Goal: Transaction & Acquisition: Purchase product/service

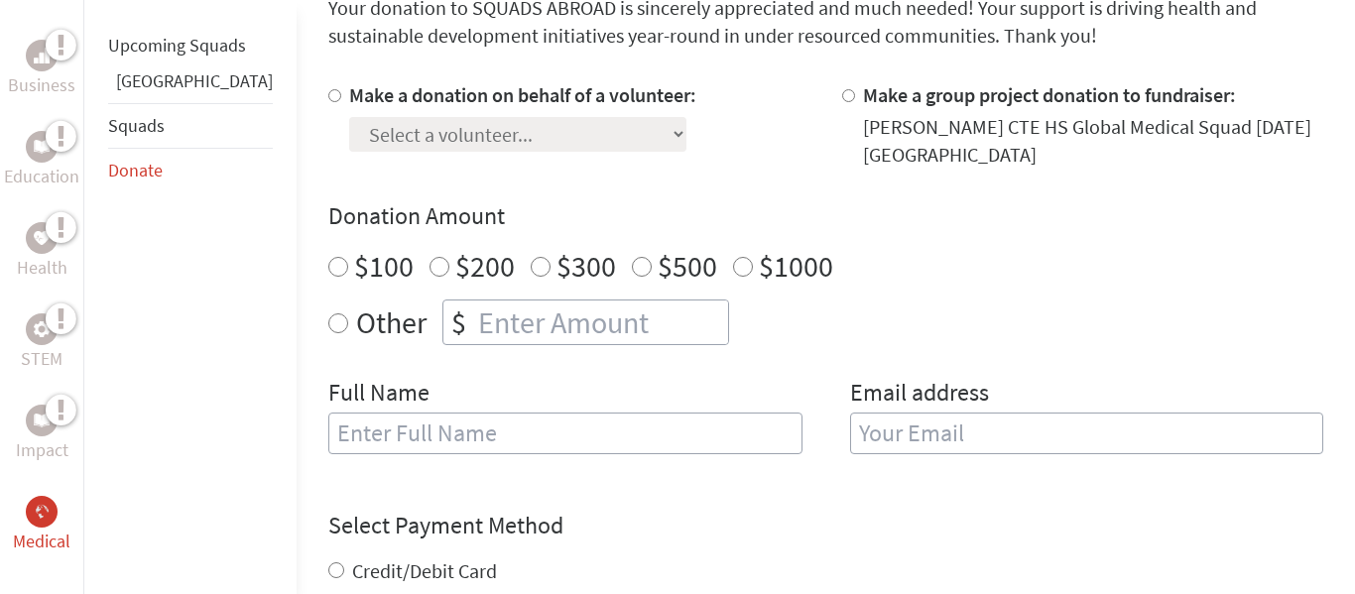
scroll to position [577, 0]
click at [328, 89] on div at bounding box center [338, 122] width 21 height 87
click at [328, 93] on input "Make a donation on behalf of a volunteer:" at bounding box center [334, 93] width 13 height 13
radio input "true"
click at [389, 116] on select "Select a volunteer... [PERSON_NAME] [PERSON_NAME] [PERSON_NAME] [PERSON_NAME] […" at bounding box center [517, 132] width 337 height 35
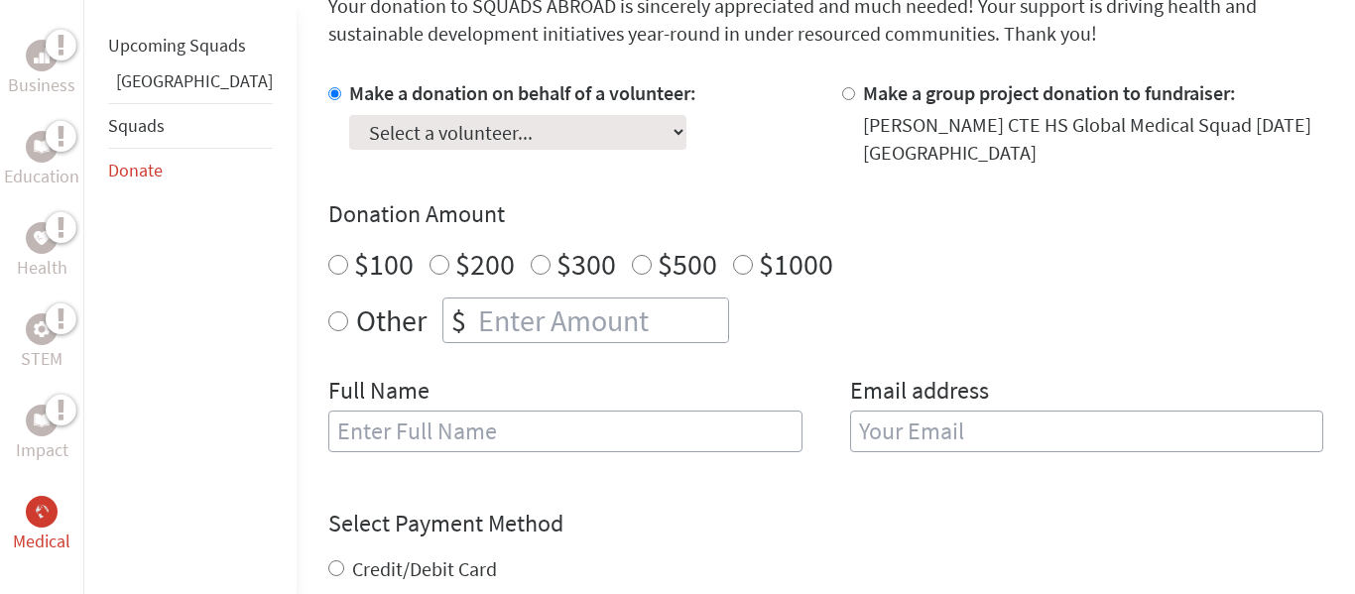
select select "C37A4A94-9D9F-11F0-9E6E-42010A400005"
click at [349, 115] on select "Select a volunteer... [PERSON_NAME] [PERSON_NAME] [PERSON_NAME] [PERSON_NAME] […" at bounding box center [517, 132] width 337 height 35
click at [430, 255] on input "$200" at bounding box center [440, 265] width 20 height 20
radio input "true"
click at [403, 425] on input "text" at bounding box center [565, 432] width 474 height 42
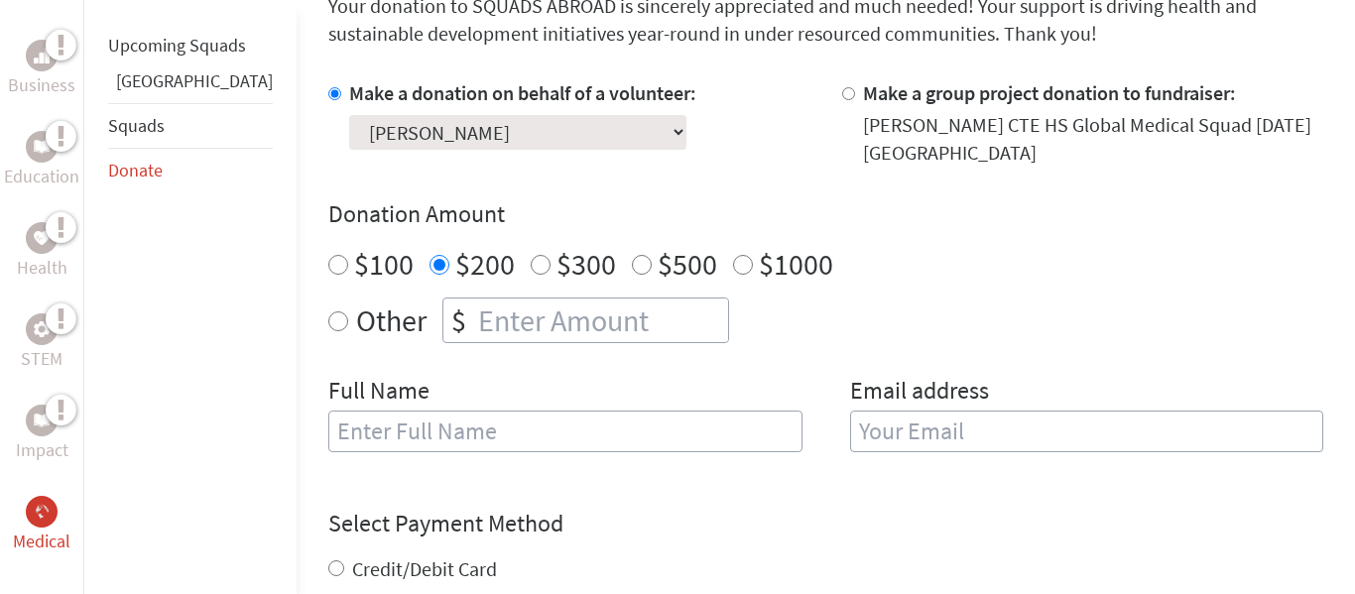
type input "[PERSON_NAME]"
type input "[EMAIL_ADDRESS][DOMAIN_NAME]"
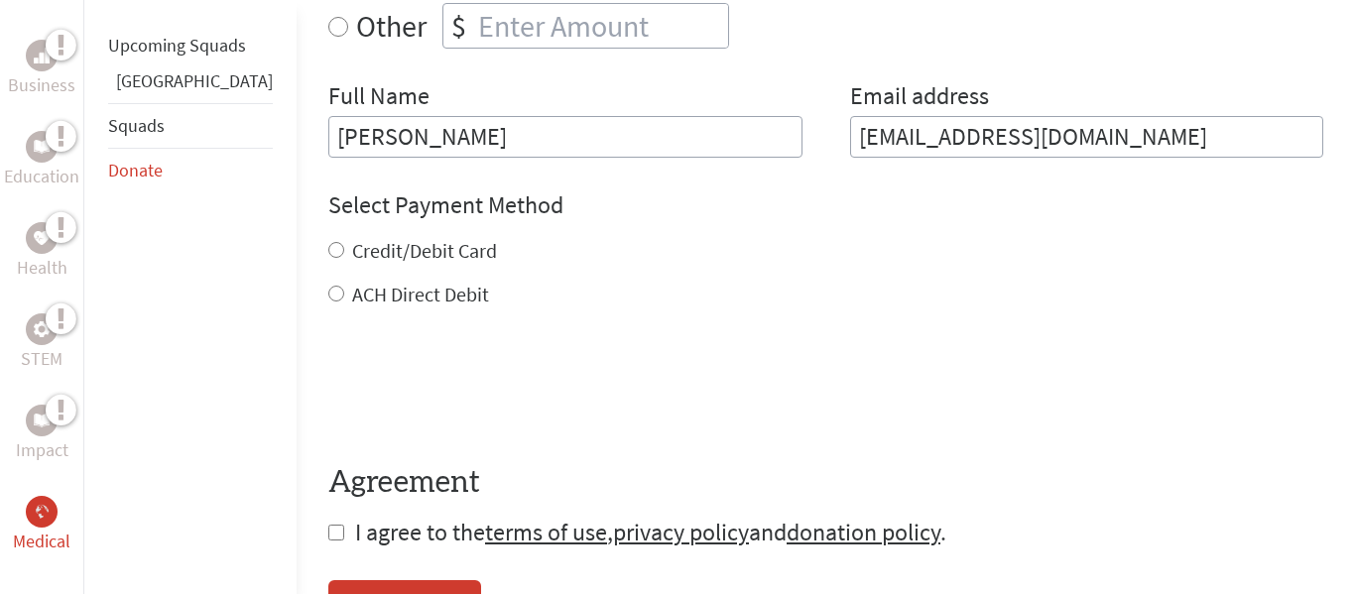
scroll to position [908, 0]
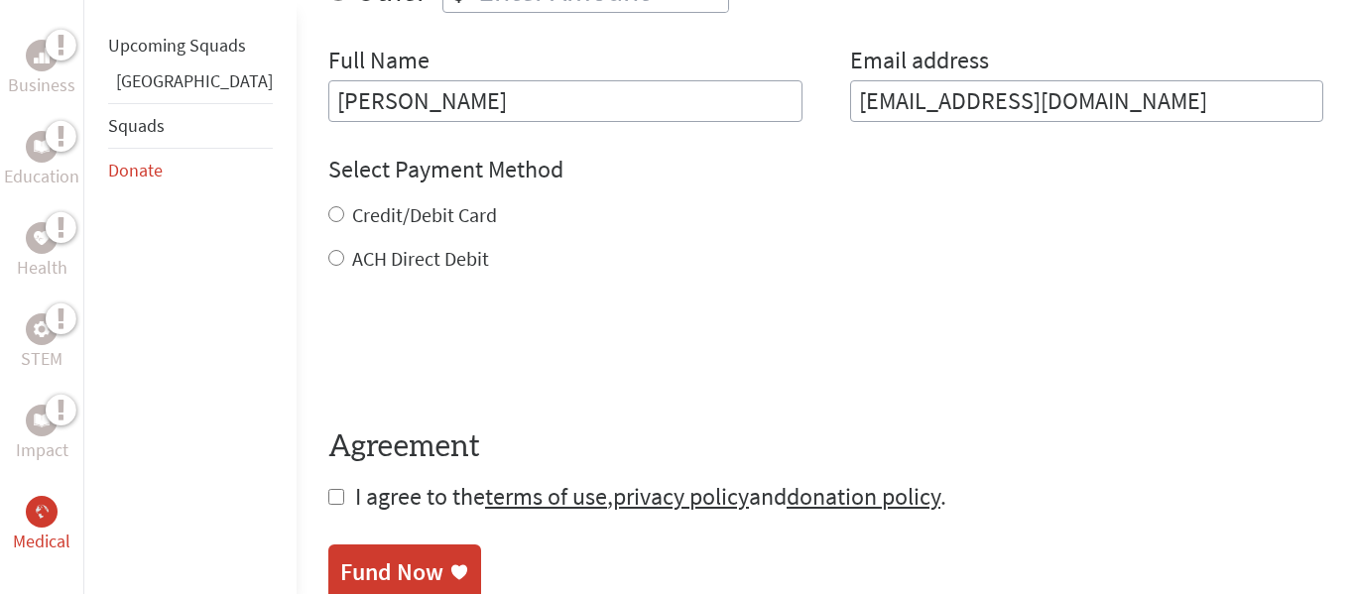
click at [352, 205] on label "Credit/Debit Card" at bounding box center [424, 214] width 145 height 25
click at [328, 206] on input "Credit/Debit Card" at bounding box center [336, 214] width 16 height 16
radio input "true"
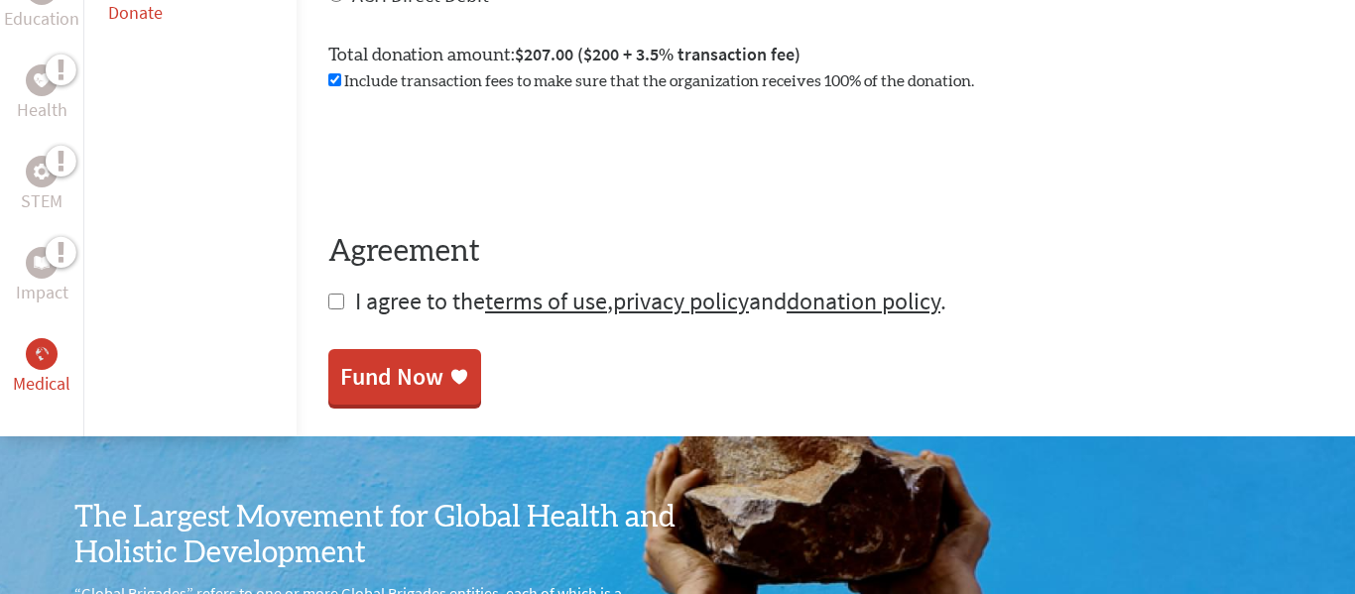
scroll to position [1161, 0]
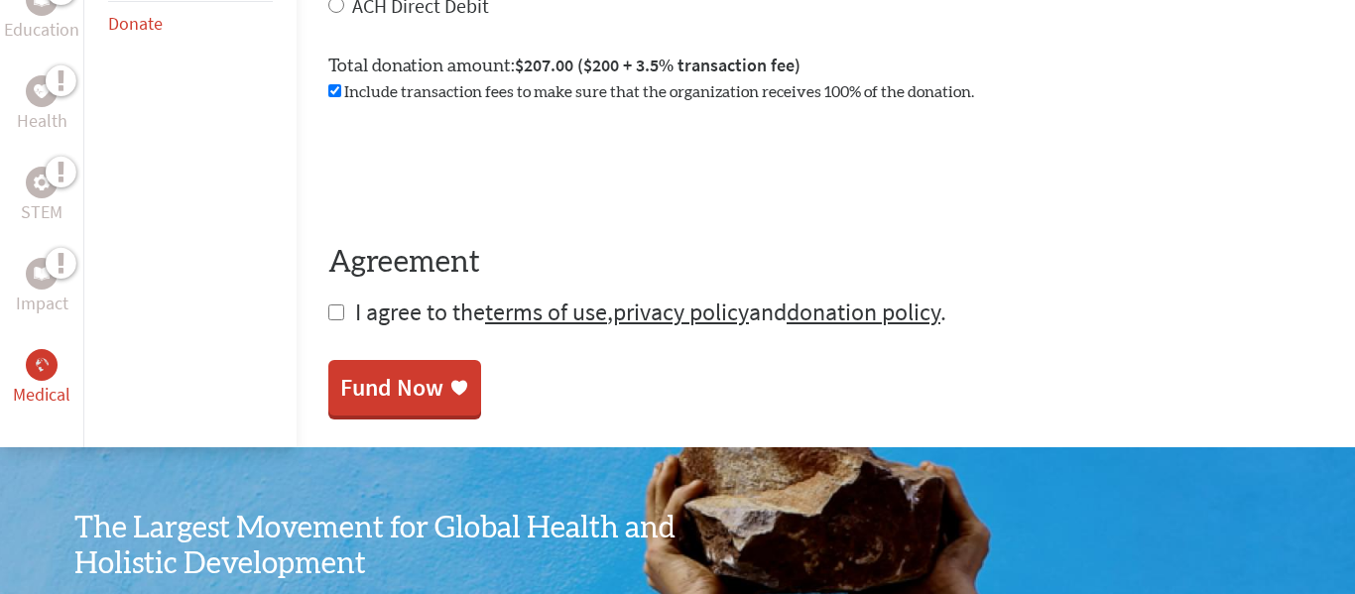
click at [328, 305] on input "checkbox" at bounding box center [336, 313] width 16 height 16
checkbox input "true"
click at [340, 379] on div "Fund Now" at bounding box center [391, 390] width 103 height 32
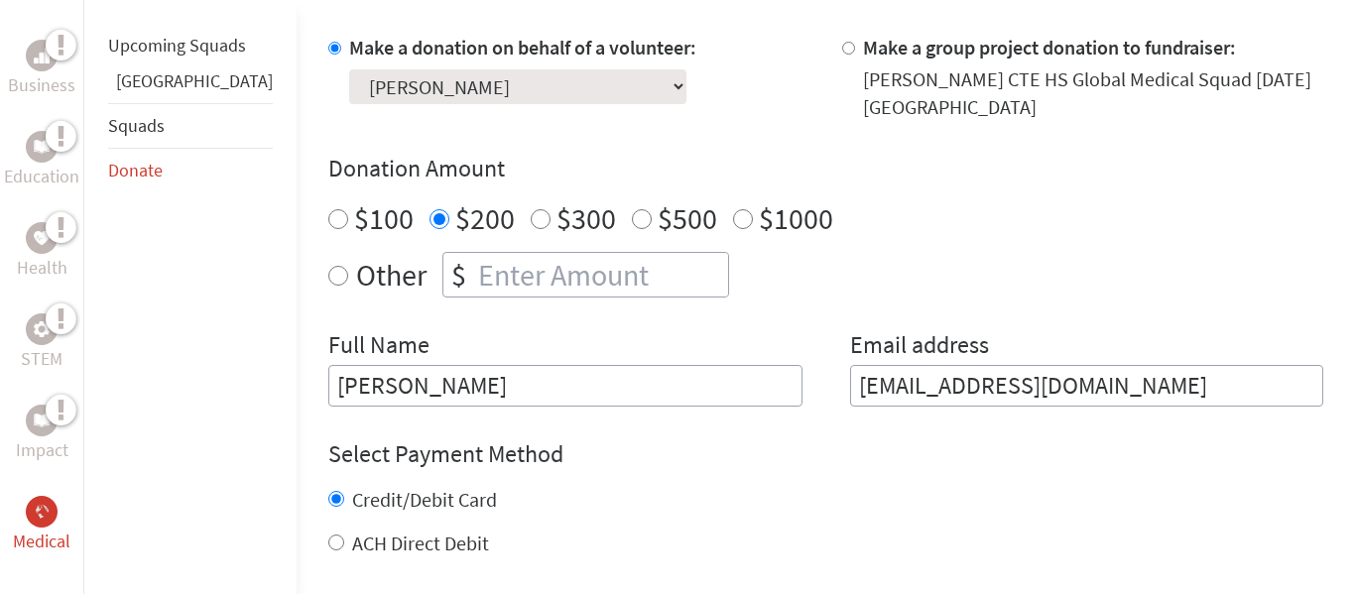
scroll to position [677, 0]
